Goal: Complete application form

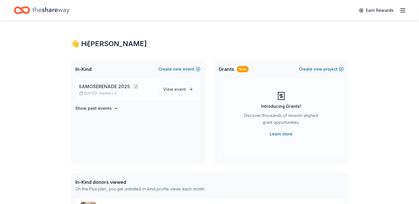
click at [124, 86] on span "SAMOSERENADE 2025" at bounding box center [104, 86] width 51 height 7
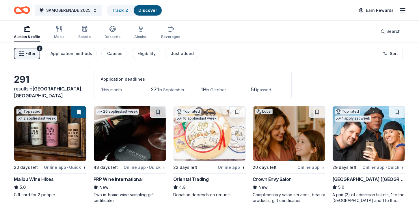
click at [29, 24] on button "Auction & raffle" at bounding box center [27, 32] width 26 height 19
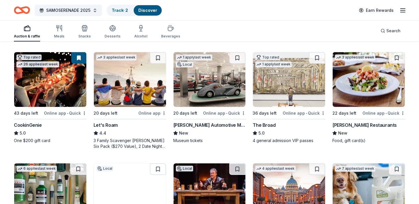
scroll to position [168, 0]
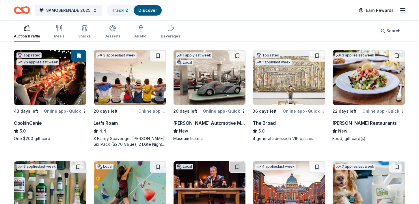
click at [117, 94] on img at bounding box center [130, 77] width 72 height 55
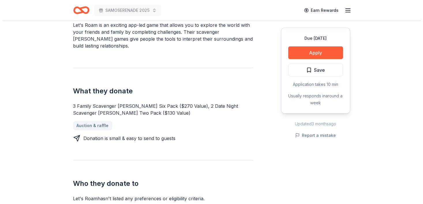
scroll to position [202, 0]
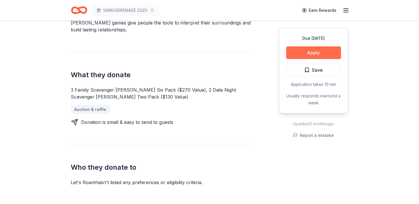
click at [320, 51] on button "Apply" at bounding box center [313, 52] width 55 height 13
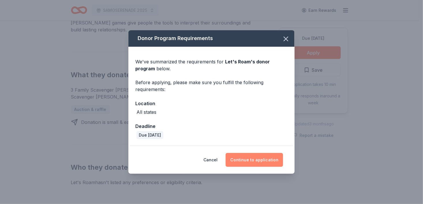
click at [257, 160] on button "Continue to application" at bounding box center [254, 160] width 57 height 14
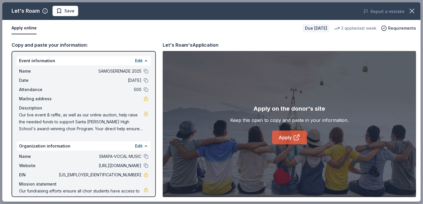
click at [292, 138] on link "Apply" at bounding box center [289, 138] width 35 height 14
